Goal: Navigation & Orientation: Find specific page/section

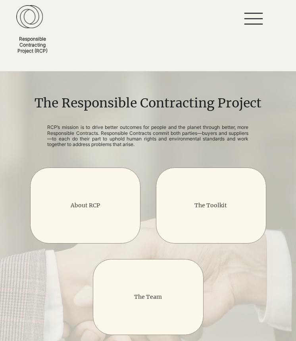
scroll to position [91, 0]
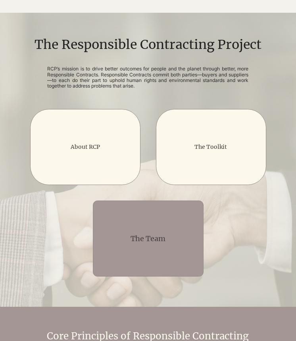
click at [134, 223] on div "main content" at bounding box center [148, 238] width 110 height 76
click at [170, 230] on div "main content" at bounding box center [148, 238] width 110 height 76
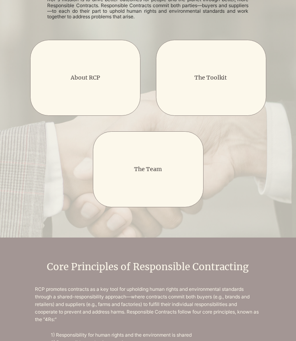
scroll to position [0, 0]
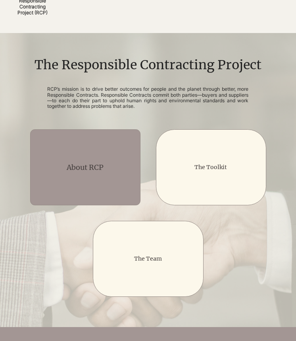
scroll to position [82, 0]
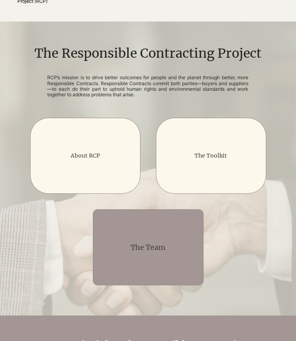
click at [132, 237] on div "main content" at bounding box center [148, 247] width 110 height 76
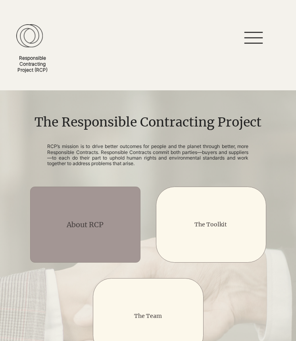
scroll to position [0, 0]
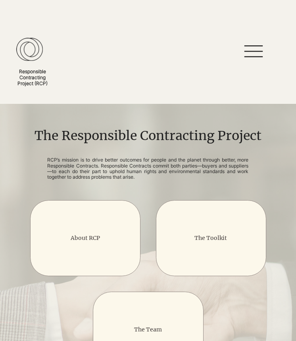
click at [254, 55] on icon at bounding box center [254, 51] width 25 height 12
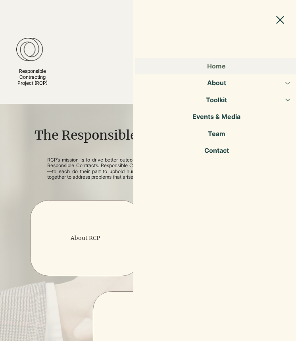
click at [286, 81] on div "About" at bounding box center [288, 83] width 5 height 4
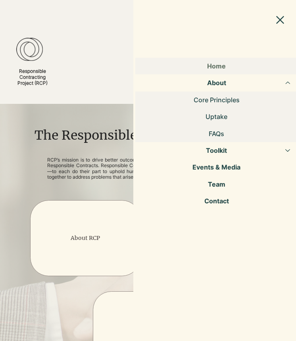
click at [285, 84] on button "About" at bounding box center [289, 82] width 20 height 17
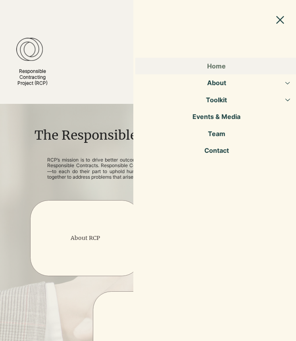
click at [218, 138] on link "Team" at bounding box center [217, 133] width 163 height 17
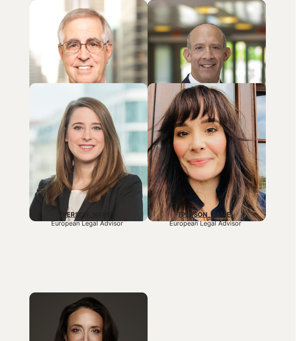
scroll to position [2089, 0]
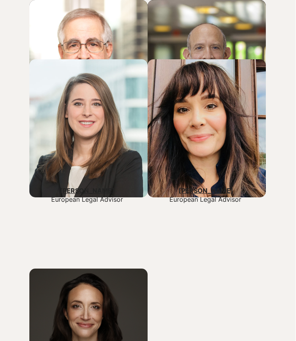
click at [210, 185] on div at bounding box center [206, 194] width 107 height 33
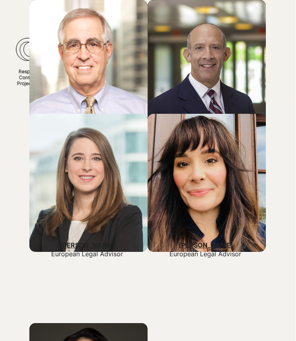
scroll to position [2021, 0]
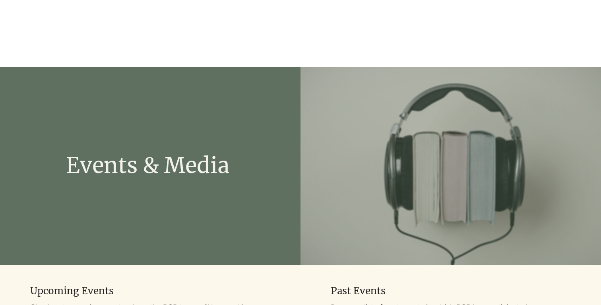
scroll to position [246, 0]
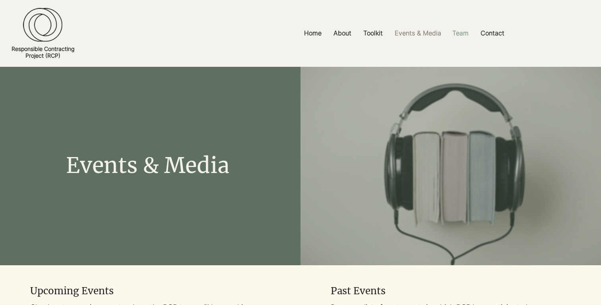
click at [465, 34] on p "Team" at bounding box center [460, 33] width 24 height 18
